Goal: Information Seeking & Learning: Check status

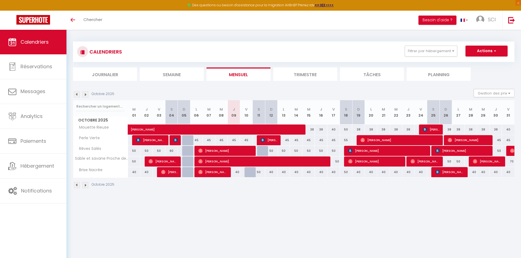
click at [77, 96] on img at bounding box center [77, 95] width 6 height 6
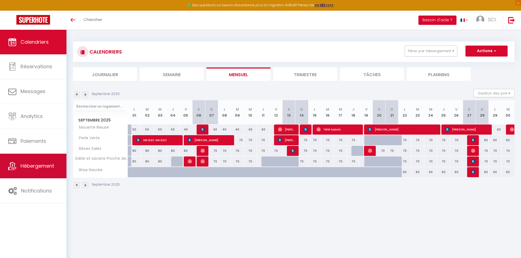
click at [49, 168] on span "Hébergement" at bounding box center [38, 166] width 34 height 7
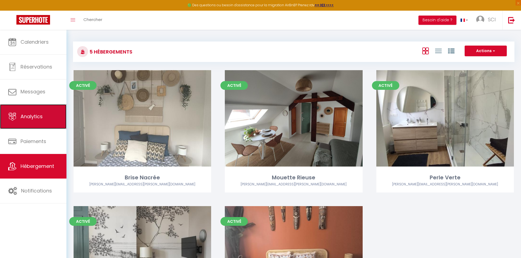
click at [34, 117] on span "Analytics" at bounding box center [32, 116] width 22 height 7
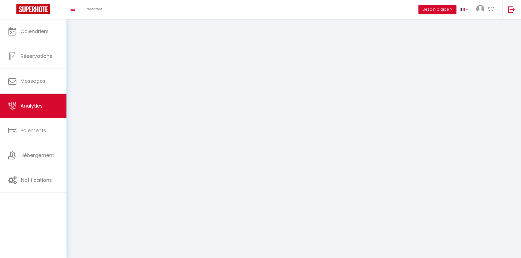
select select "2025"
select select "10"
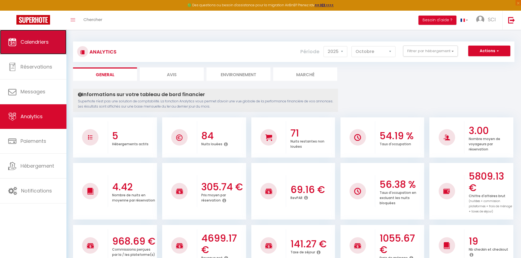
click at [48, 42] on span "Calendriers" at bounding box center [35, 42] width 28 height 7
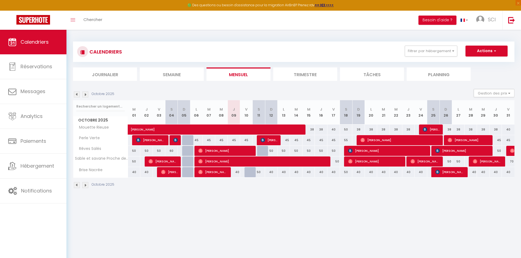
click at [76, 95] on img at bounding box center [77, 95] width 6 height 6
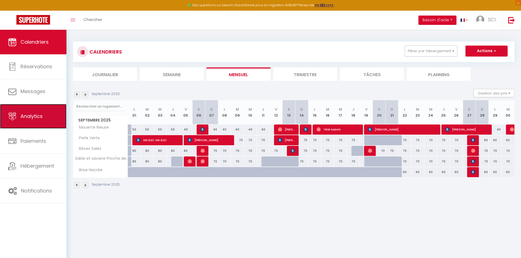
click at [41, 117] on span "Analytics" at bounding box center [32, 116] width 22 height 7
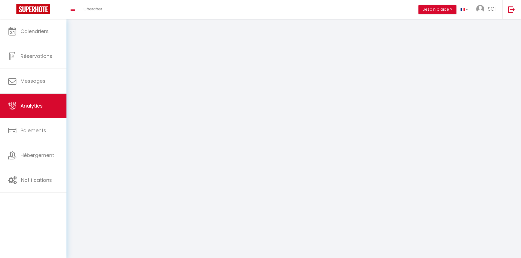
select select "2025"
select select "10"
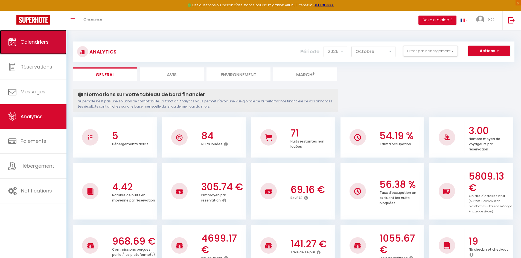
click at [37, 42] on span "Calendriers" at bounding box center [35, 42] width 28 height 7
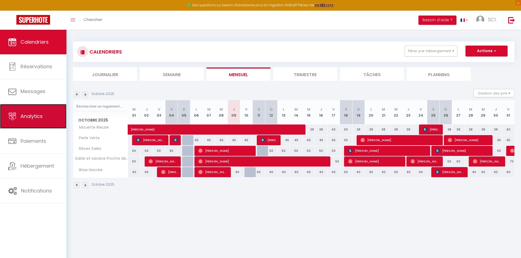
click at [37, 116] on span "Analytics" at bounding box center [32, 116] width 22 height 7
select select "2025"
select select "10"
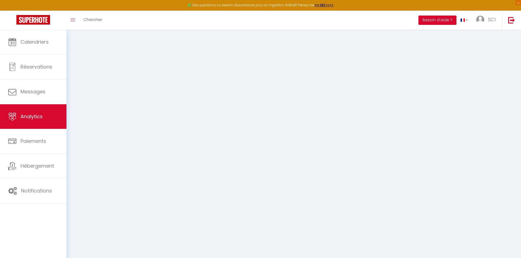
select select "2025"
select select "10"
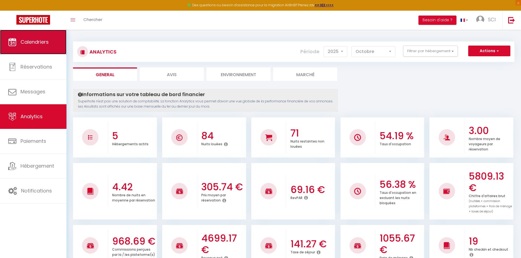
click at [43, 38] on link "Calendriers" at bounding box center [33, 42] width 66 height 25
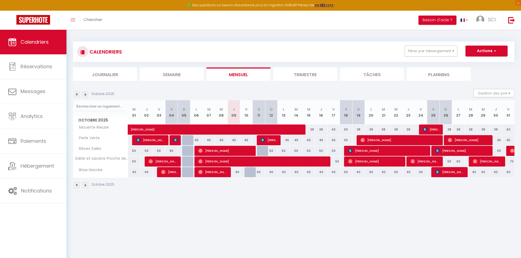
click at [76, 95] on img at bounding box center [77, 95] width 6 height 6
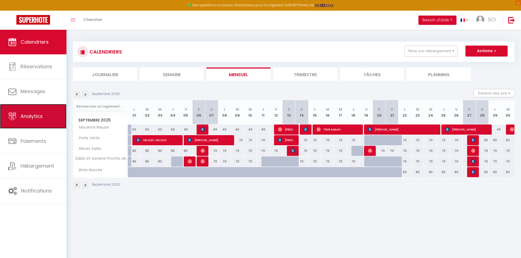
click at [37, 118] on span "Analytics" at bounding box center [32, 116] width 22 height 7
select select "2025"
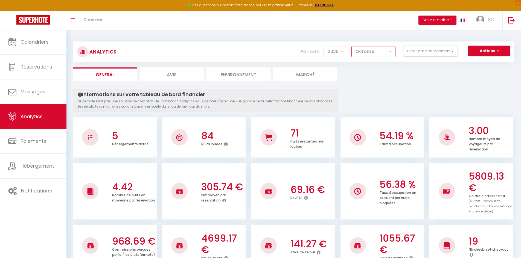
click at [389, 53] on select "[PERSON_NAME] Mars [PERSON_NAME] Juin Juillet Août Septembre Octobre Novembre D…" at bounding box center [373, 51] width 44 height 11
click at [352, 46] on select "[PERSON_NAME] Mars [PERSON_NAME] Juin Juillet Août Septembre Octobre Novembre D…" at bounding box center [373, 51] width 44 height 11
click at [392, 51] on select "[PERSON_NAME] Mars [PERSON_NAME] Juin Juillet Août Septembre Octobre Novembre D…" at bounding box center [373, 51] width 44 height 11
click at [352, 46] on select "[PERSON_NAME] Mars [PERSON_NAME] Juin Juillet Août Septembre Octobre Novembre D…" at bounding box center [373, 51] width 44 height 11
click at [391, 52] on select "[PERSON_NAME] Mars [PERSON_NAME] Juin Juillet Août Septembre Octobre Novembre D…" at bounding box center [373, 51] width 44 height 11
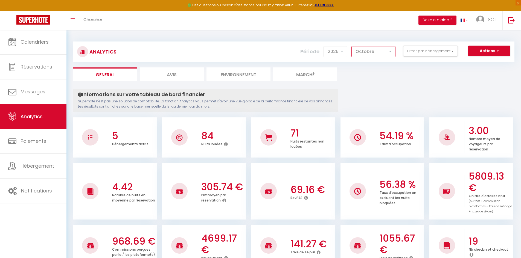
select select "9"
click at [352, 46] on select "[PERSON_NAME] Mars [PERSON_NAME] Juin Juillet Août Septembre Octobre Novembre D…" at bounding box center [373, 51] width 44 height 11
